Goal: Check status: Check status

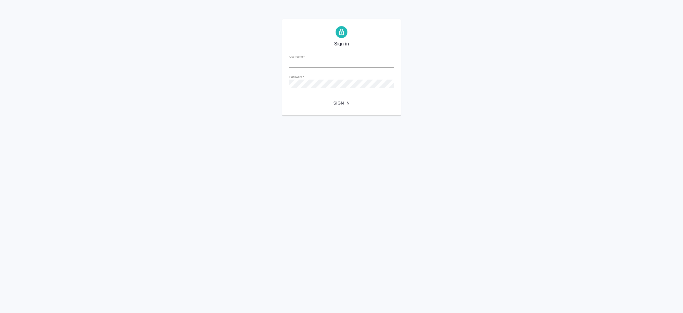
type input "[EMAIL_ADDRESS][DOMAIN_NAME]"
click at [343, 100] on span "Sign in" at bounding box center [341, 102] width 95 height 7
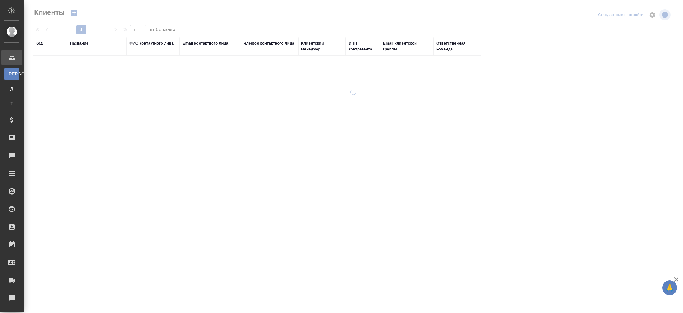
select select "RU"
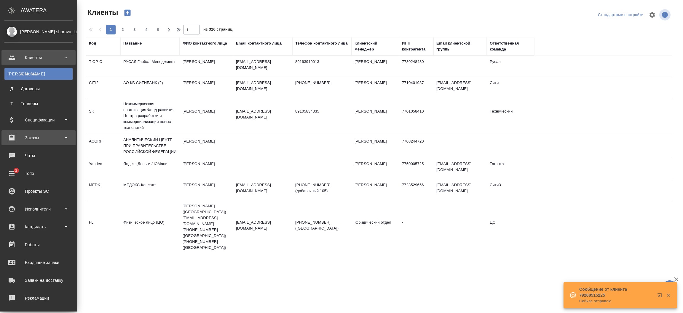
click at [26, 139] on div "Заказы" at bounding box center [38, 137] width 68 height 9
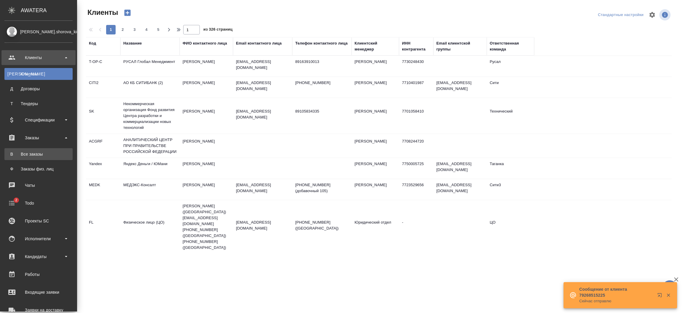
click at [31, 155] on div "Все заказы" at bounding box center [38, 154] width 62 height 6
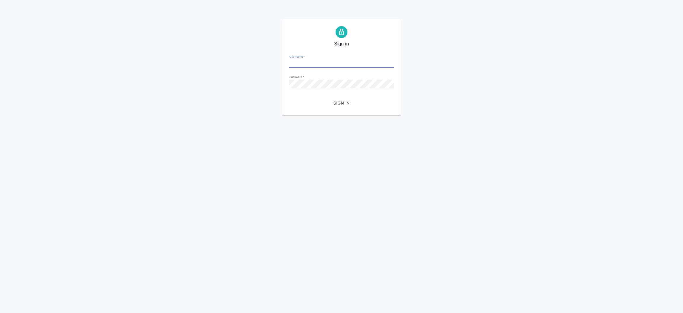
type input "i.shorova@awatera.com"
click at [341, 101] on span "Sign in" at bounding box center [341, 102] width 95 height 7
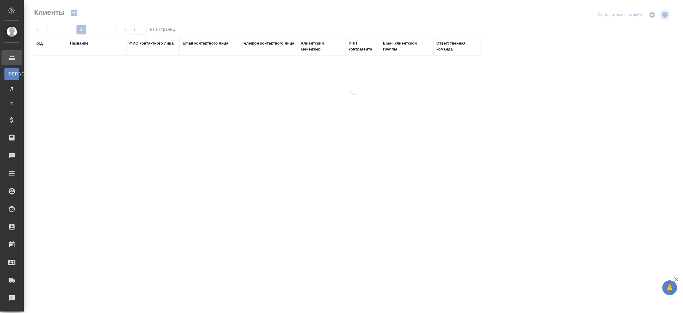
select select "RU"
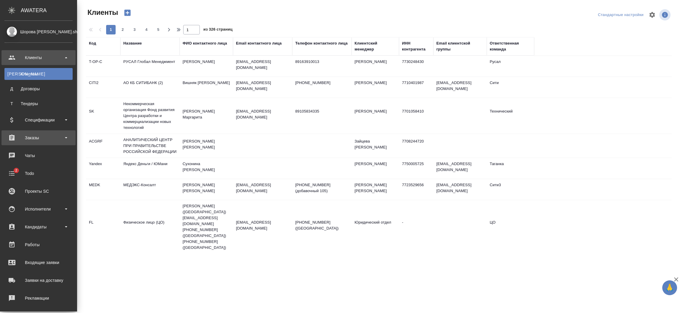
click at [35, 137] on div "Заказы" at bounding box center [38, 137] width 68 height 9
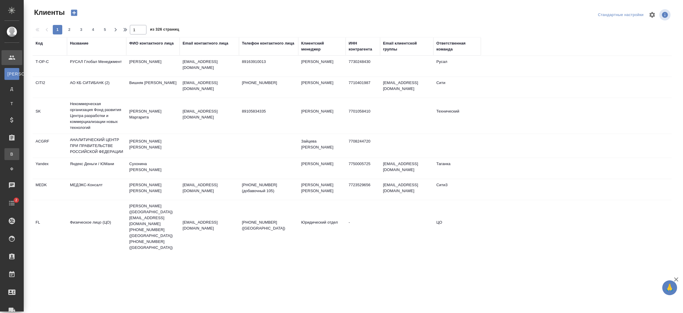
click at [19, 149] on link "В Все заказы" at bounding box center [11, 154] width 15 height 12
